Goal: Navigation & Orientation: Find specific page/section

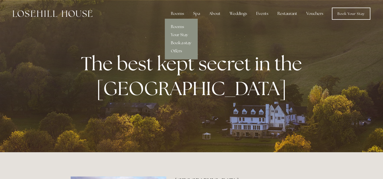
click at [182, 41] on link "Book a stay" at bounding box center [181, 43] width 33 height 8
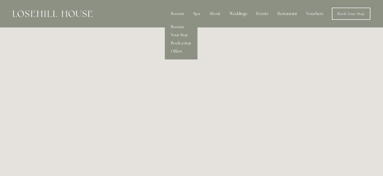
click at [183, 26] on link "Rooms" at bounding box center [181, 27] width 33 height 8
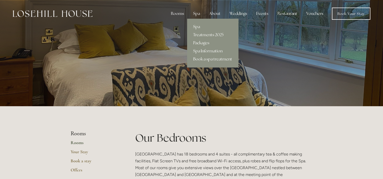
click at [195, 14] on div "Spa" at bounding box center [196, 14] width 15 height 10
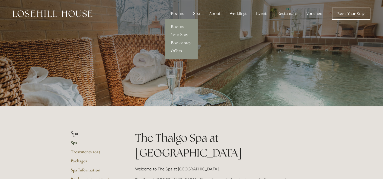
click at [179, 13] on div "Rooms" at bounding box center [177, 14] width 21 height 10
